Goal: Transaction & Acquisition: Purchase product/service

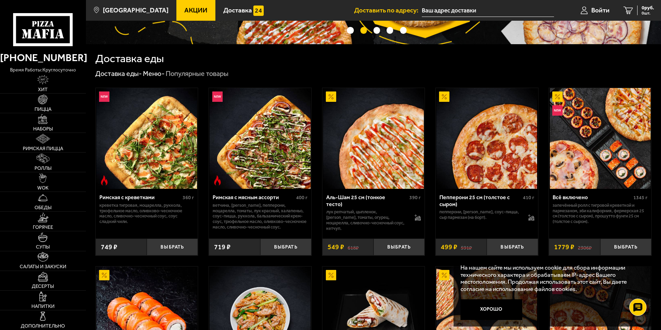
scroll to position [138, 0]
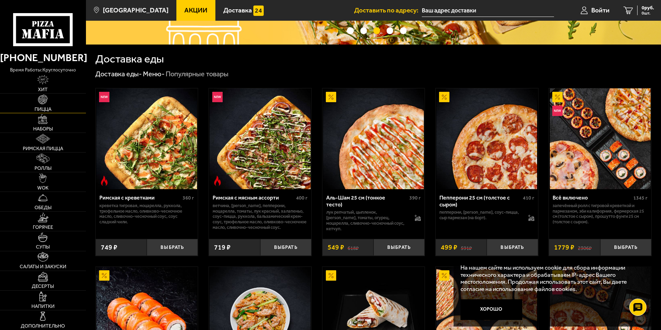
click at [37, 105] on link "Пицца" at bounding box center [43, 103] width 86 height 19
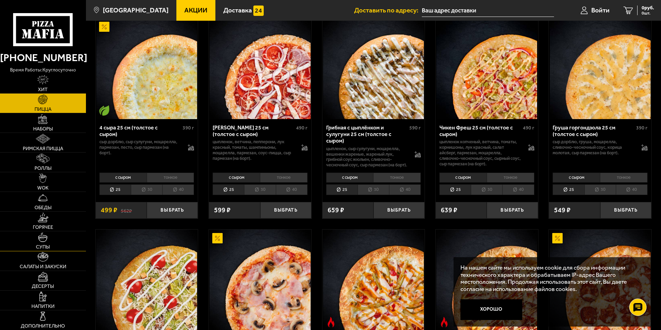
scroll to position [484, 0]
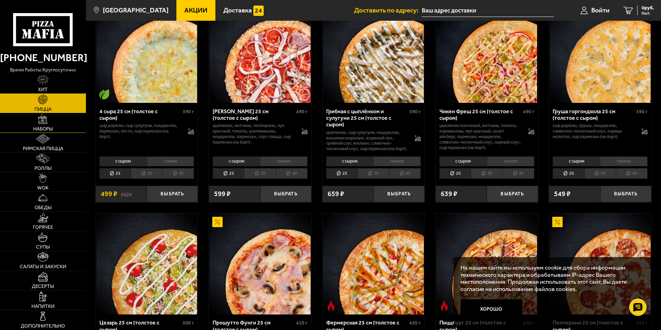
click at [41, 123] on img at bounding box center [43, 119] width 10 height 10
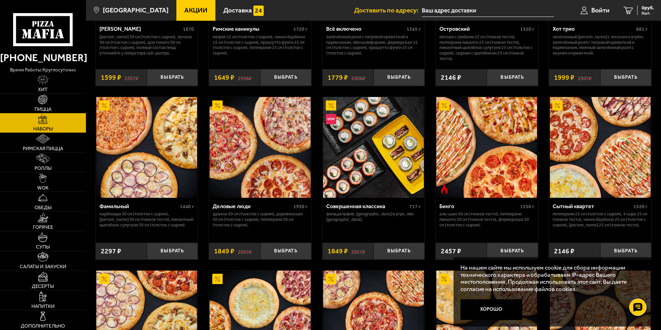
scroll to position [656, 0]
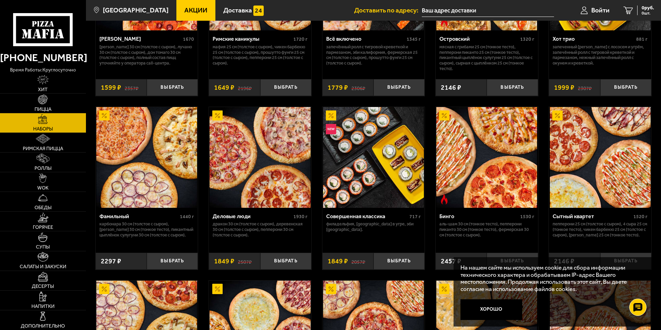
click at [488, 144] on img at bounding box center [487, 157] width 101 height 101
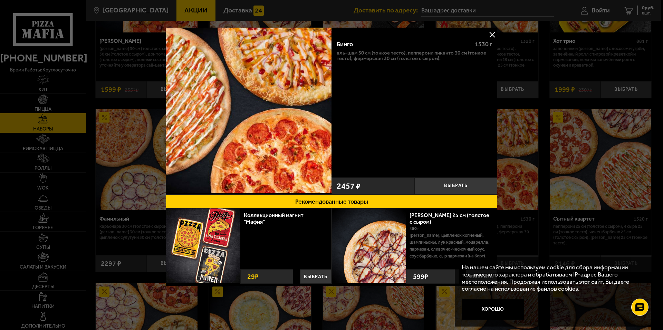
click at [491, 34] on button at bounding box center [492, 34] width 10 height 10
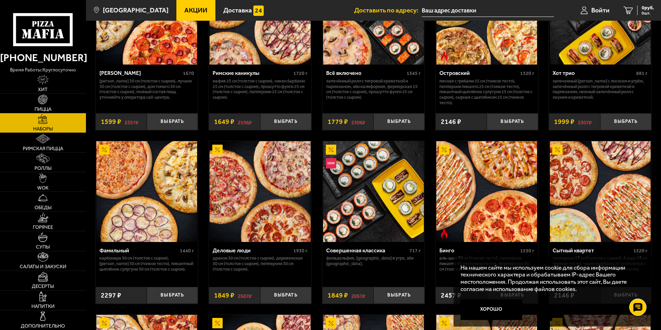
scroll to position [518, 0]
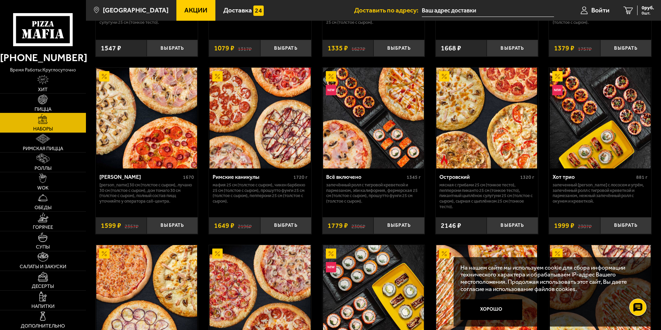
click at [48, 98] on img at bounding box center [43, 100] width 10 height 10
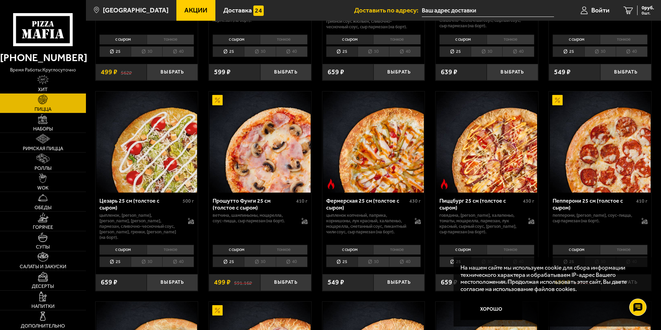
scroll to position [622, 0]
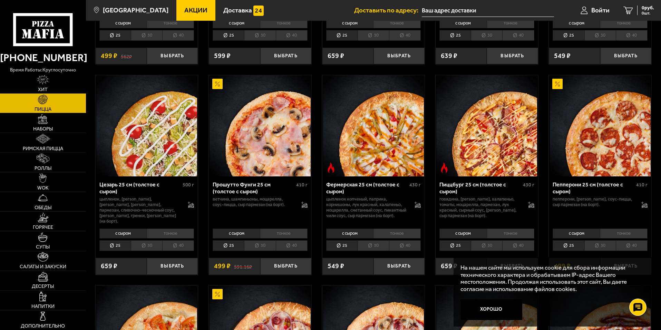
click at [370, 251] on li "30" at bounding box center [373, 245] width 31 height 11
